Goal: Task Accomplishment & Management: Manage account settings

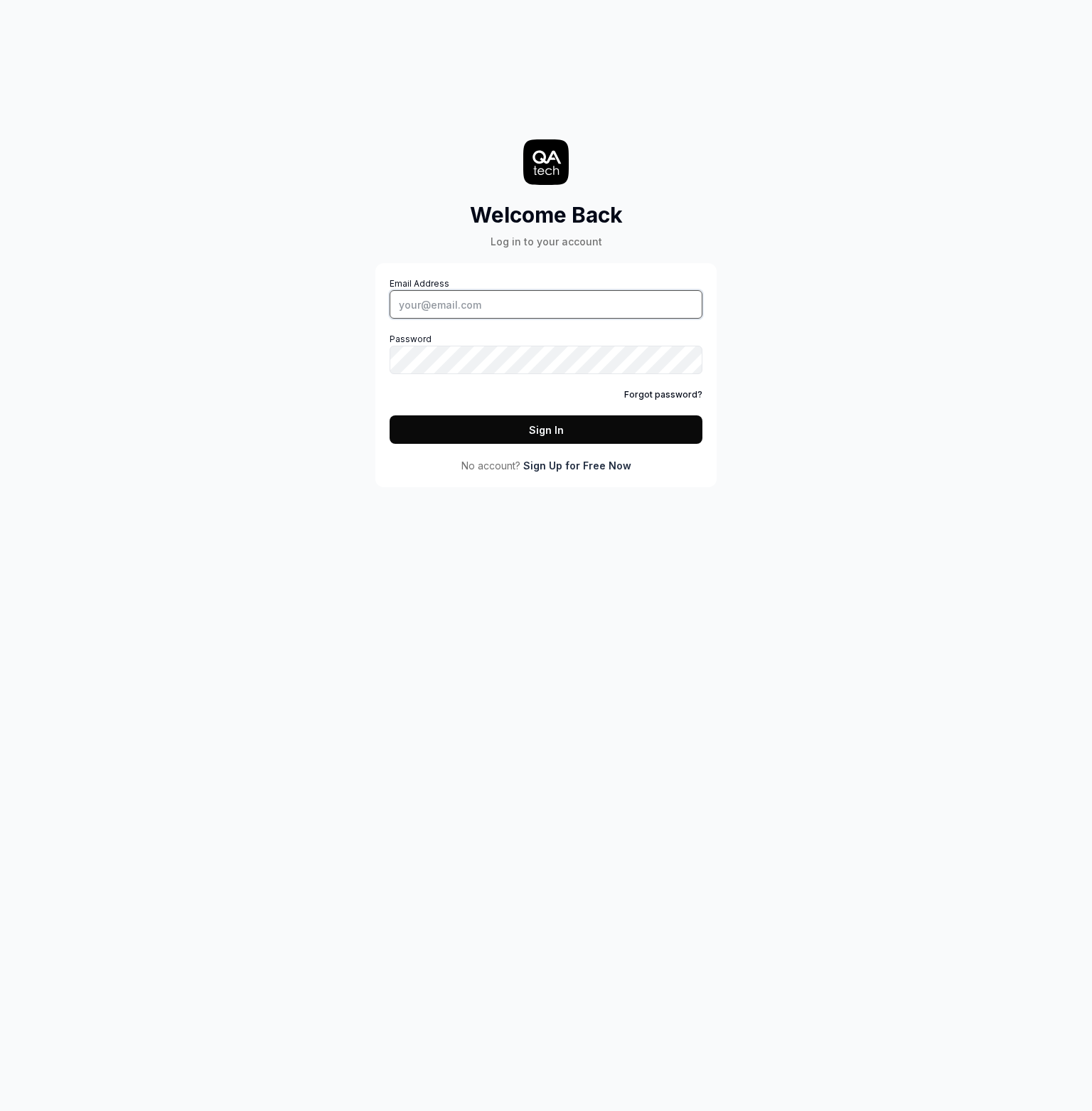
click at [465, 301] on input "Email Address" at bounding box center [546, 305] width 313 height 29
click at [455, 343] on label "Password" at bounding box center [546, 353] width 313 height 41
click at [390, 415] on button "Sign In" at bounding box center [546, 430] width 313 height 29
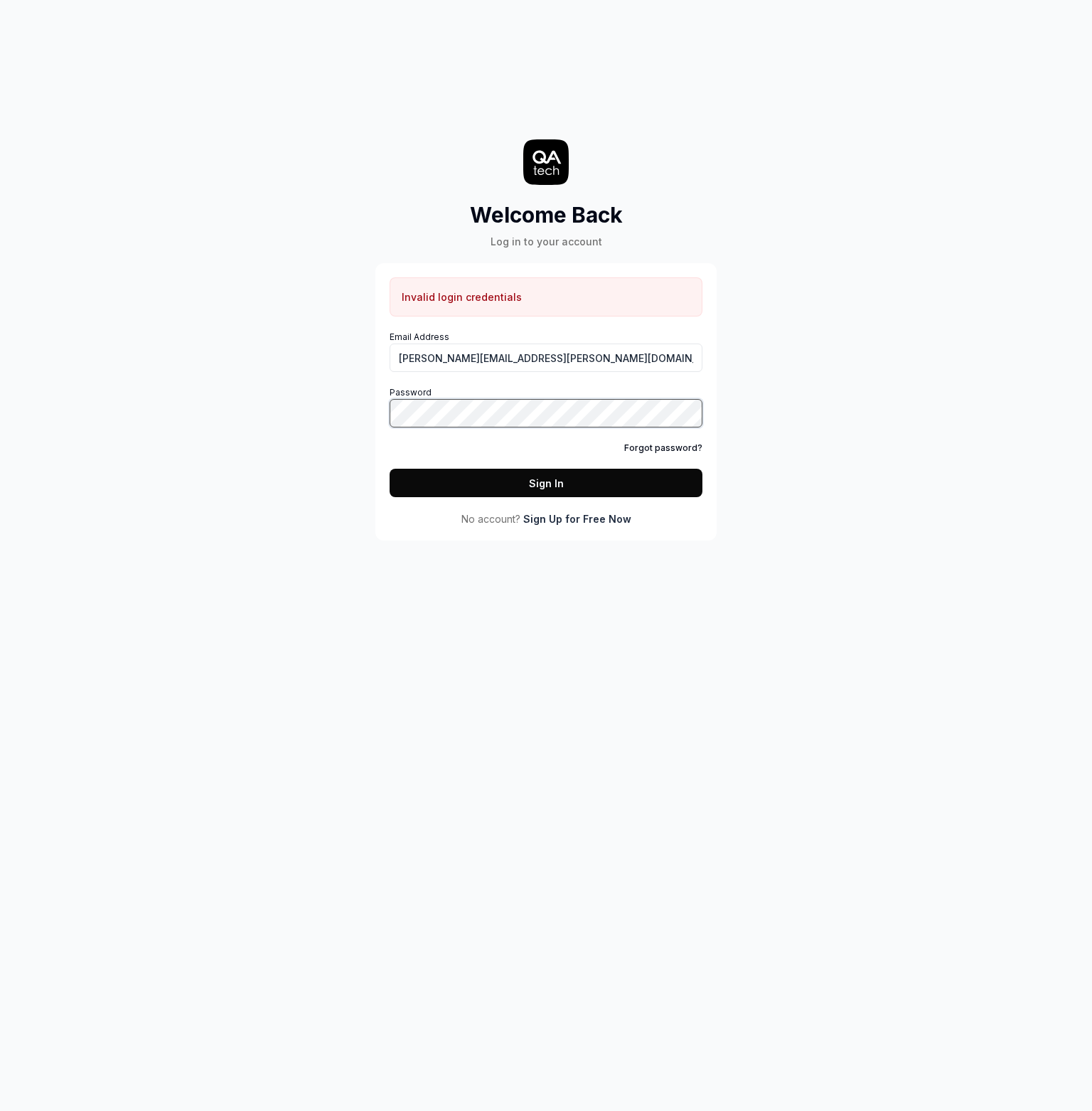
click at [390, 468] on button "Sign In" at bounding box center [546, 483] width 313 height 29
click at [477, 361] on input "[PERSON_NAME][EMAIL_ADDRESS][PERSON_NAME][DOMAIN_NAME]" at bounding box center [546, 358] width 313 height 29
type input "robertkeki"
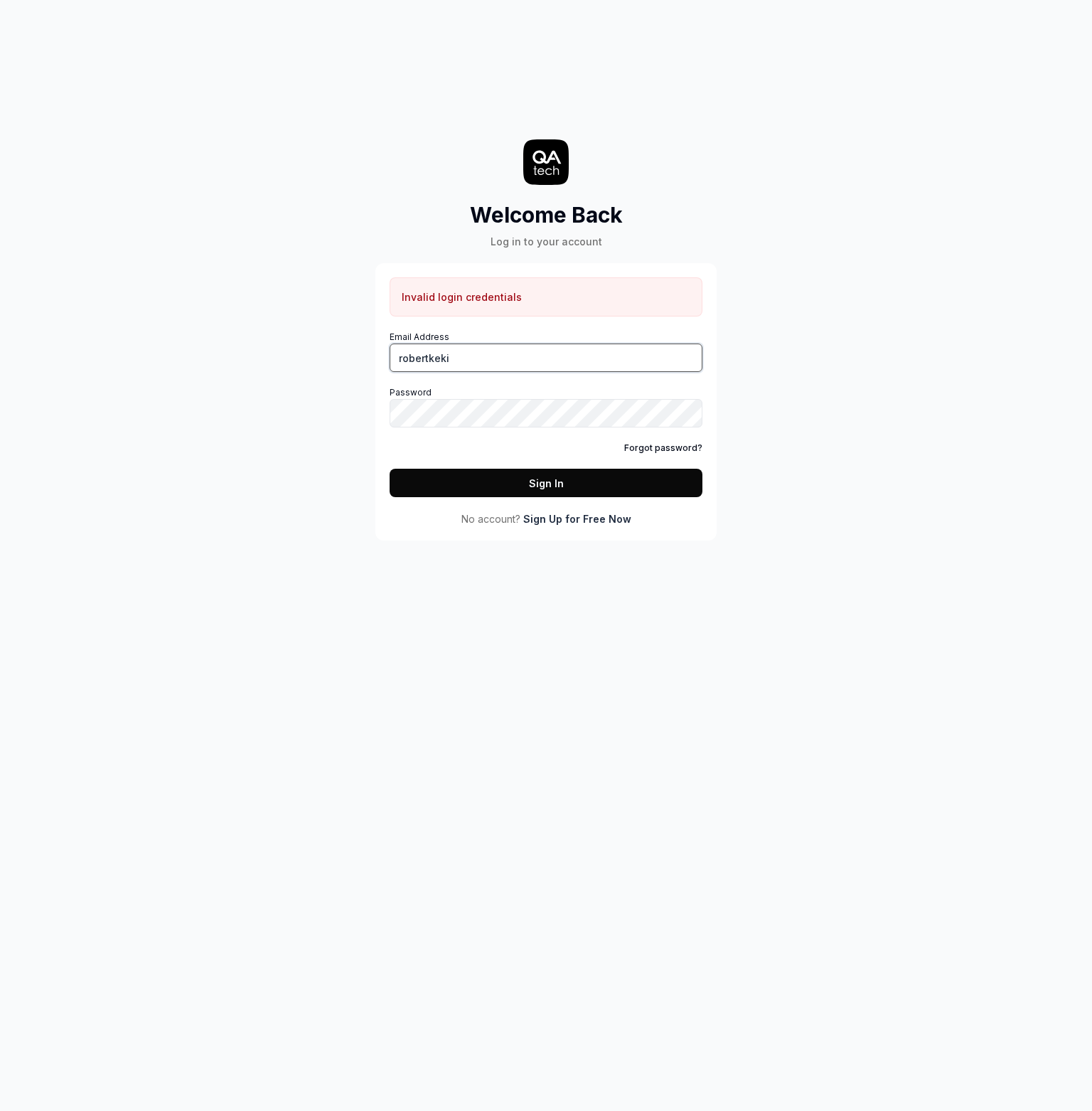
click at [468, 365] on input "robertkeki" at bounding box center [546, 358] width 313 height 29
click at [466, 366] on input "Email Address" at bounding box center [546, 358] width 313 height 29
type input "[PERSON_NAME][EMAIL_ADDRESS][PERSON_NAME][DOMAIN_NAME]"
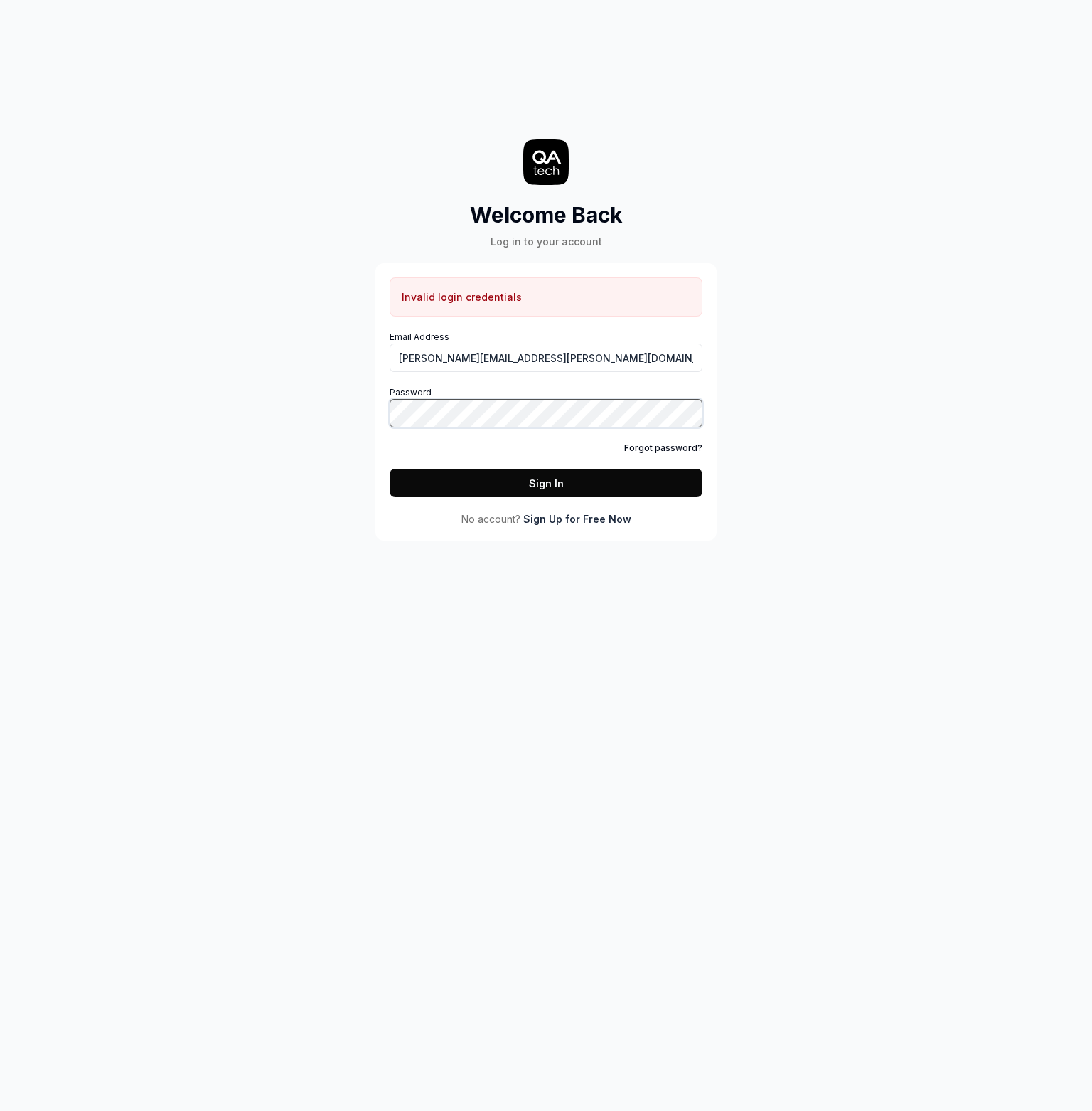
click at [390, 468] on button "Sign In" at bounding box center [546, 483] width 313 height 29
